Goal: Find specific page/section

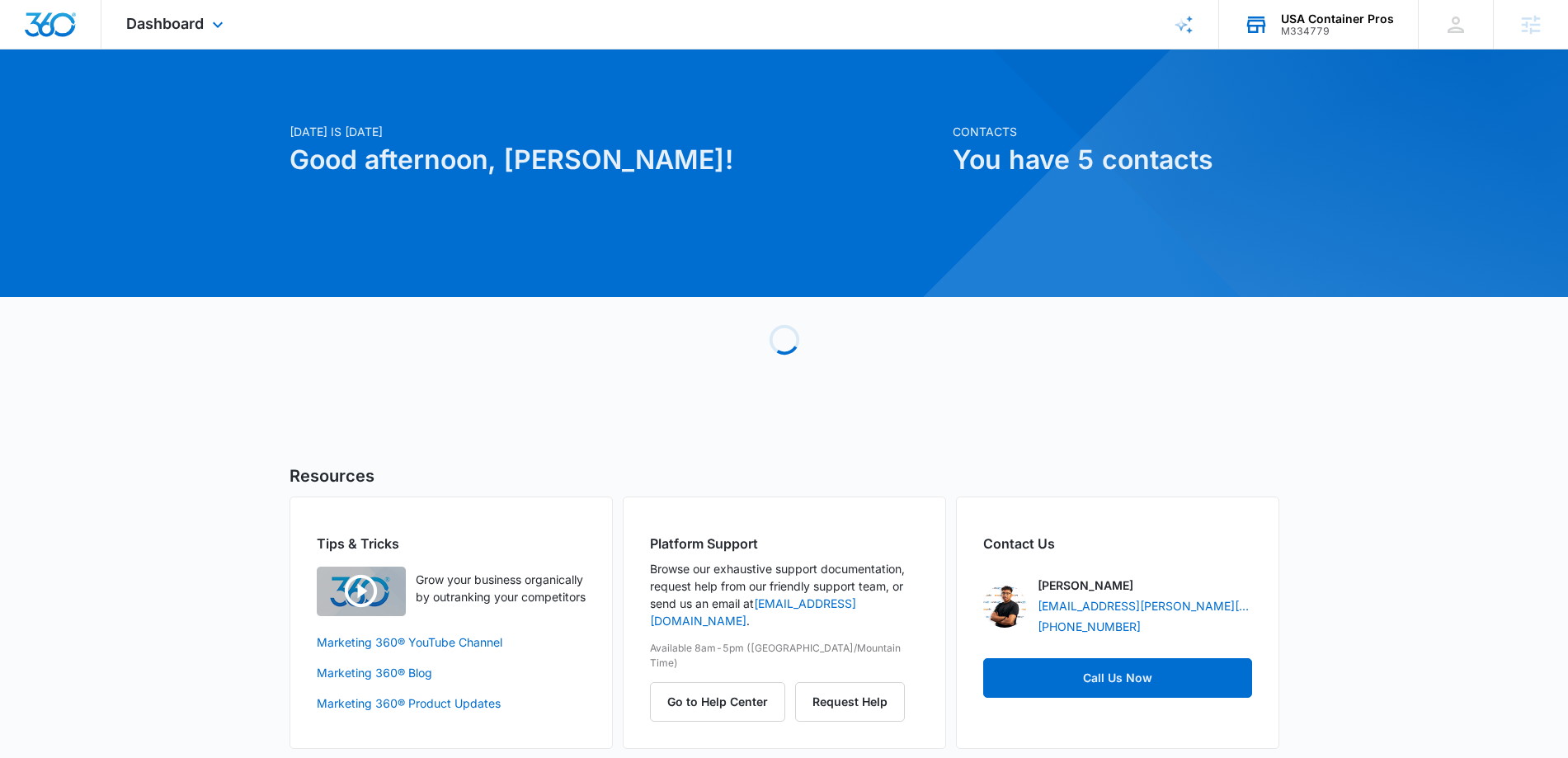
click at [1306, 36] on div "M334779" at bounding box center [1337, 31] width 113 height 12
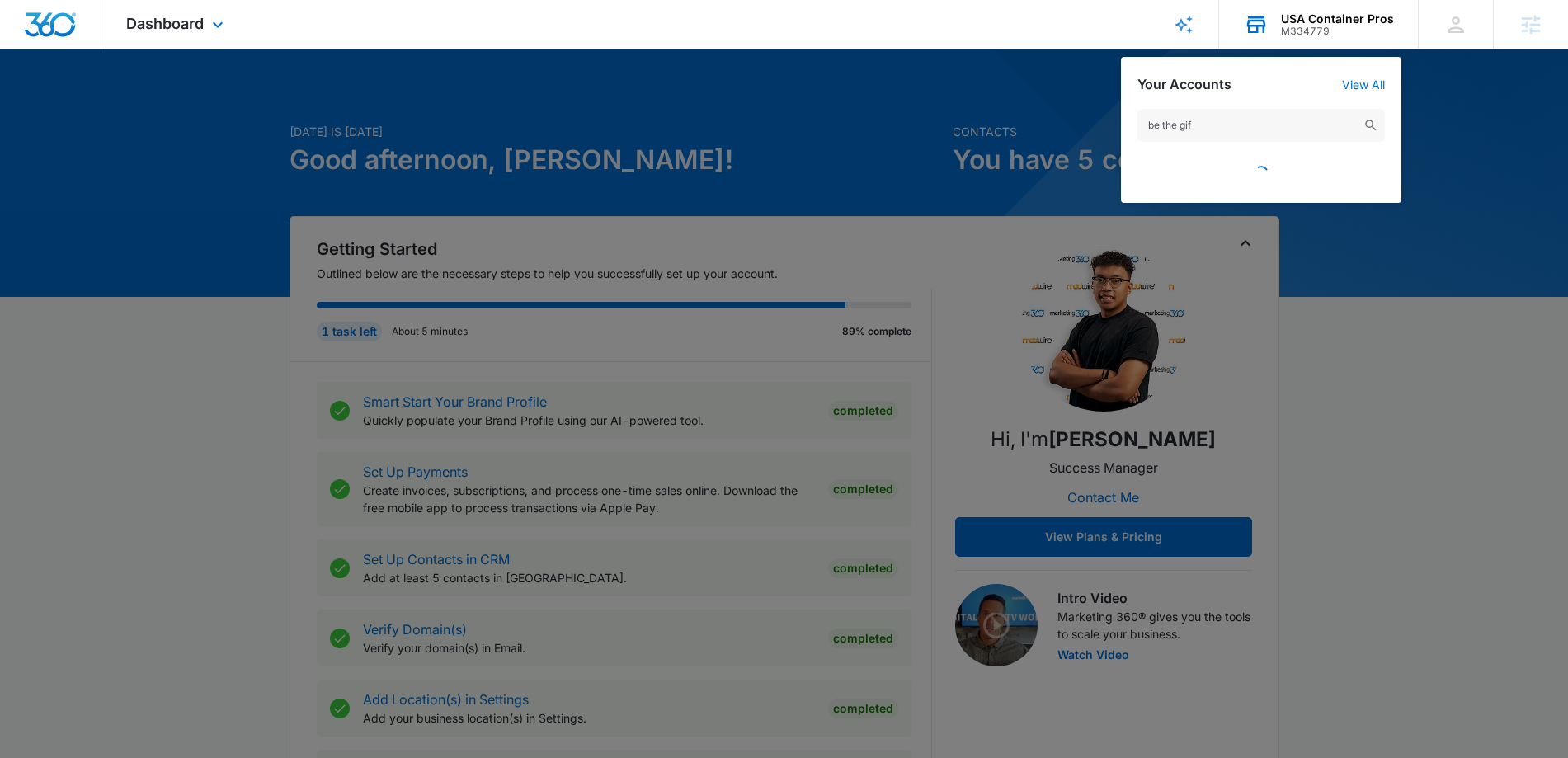
type input "be the gift"
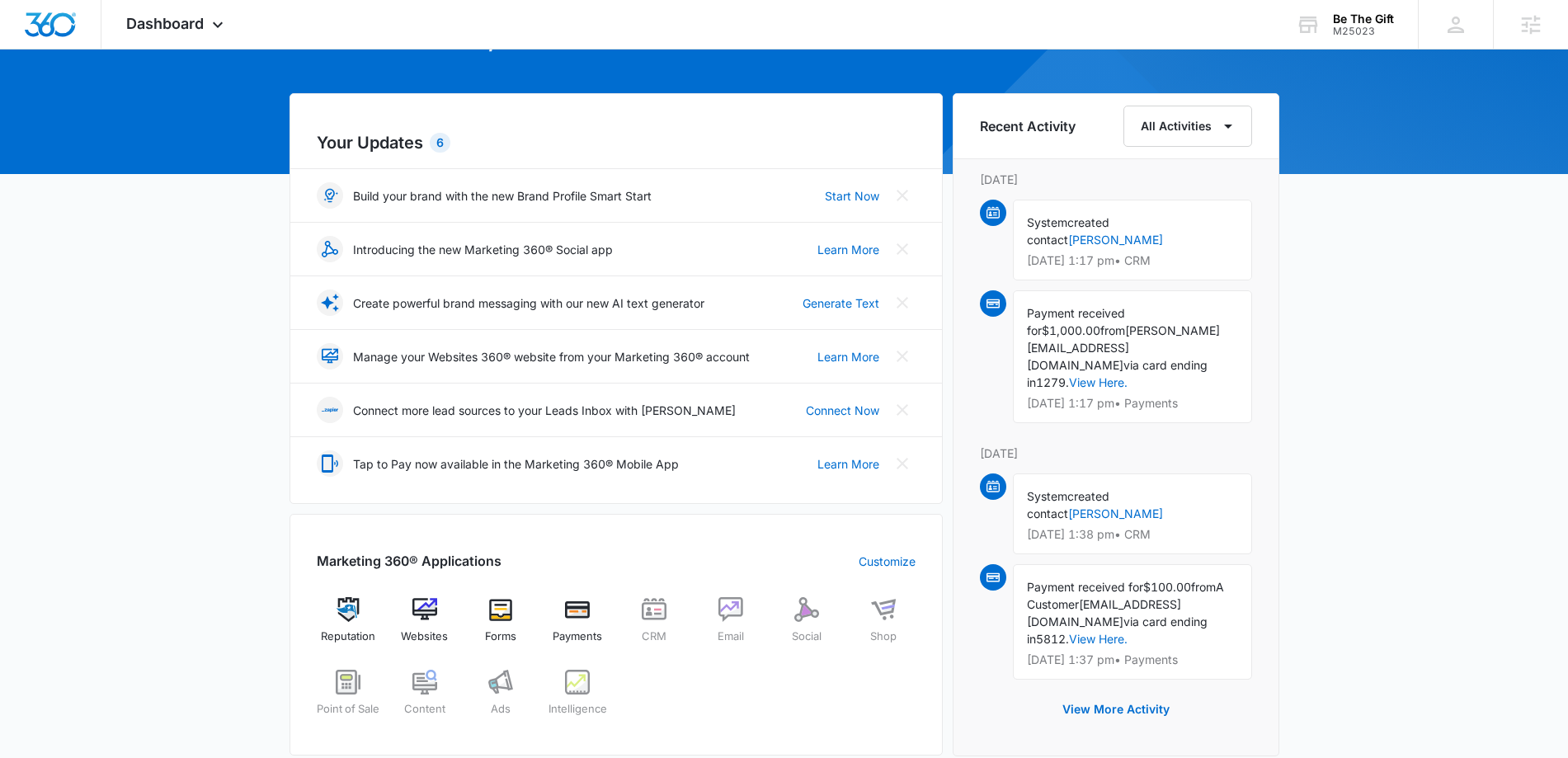
scroll to position [162, 0]
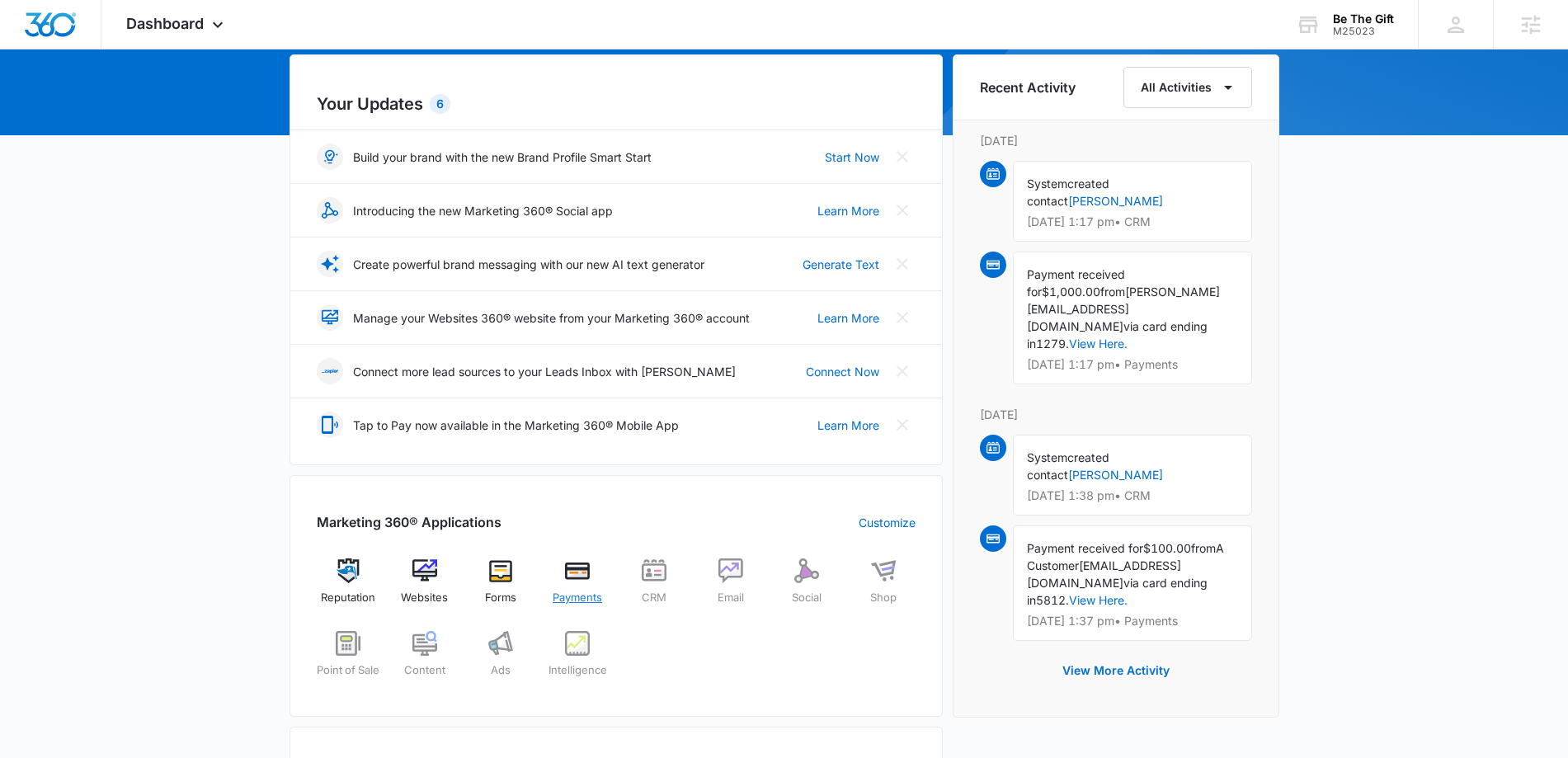
click at [580, 571] on img at bounding box center [578, 571] width 25 height 25
